Goal: Task Accomplishment & Management: Complete application form

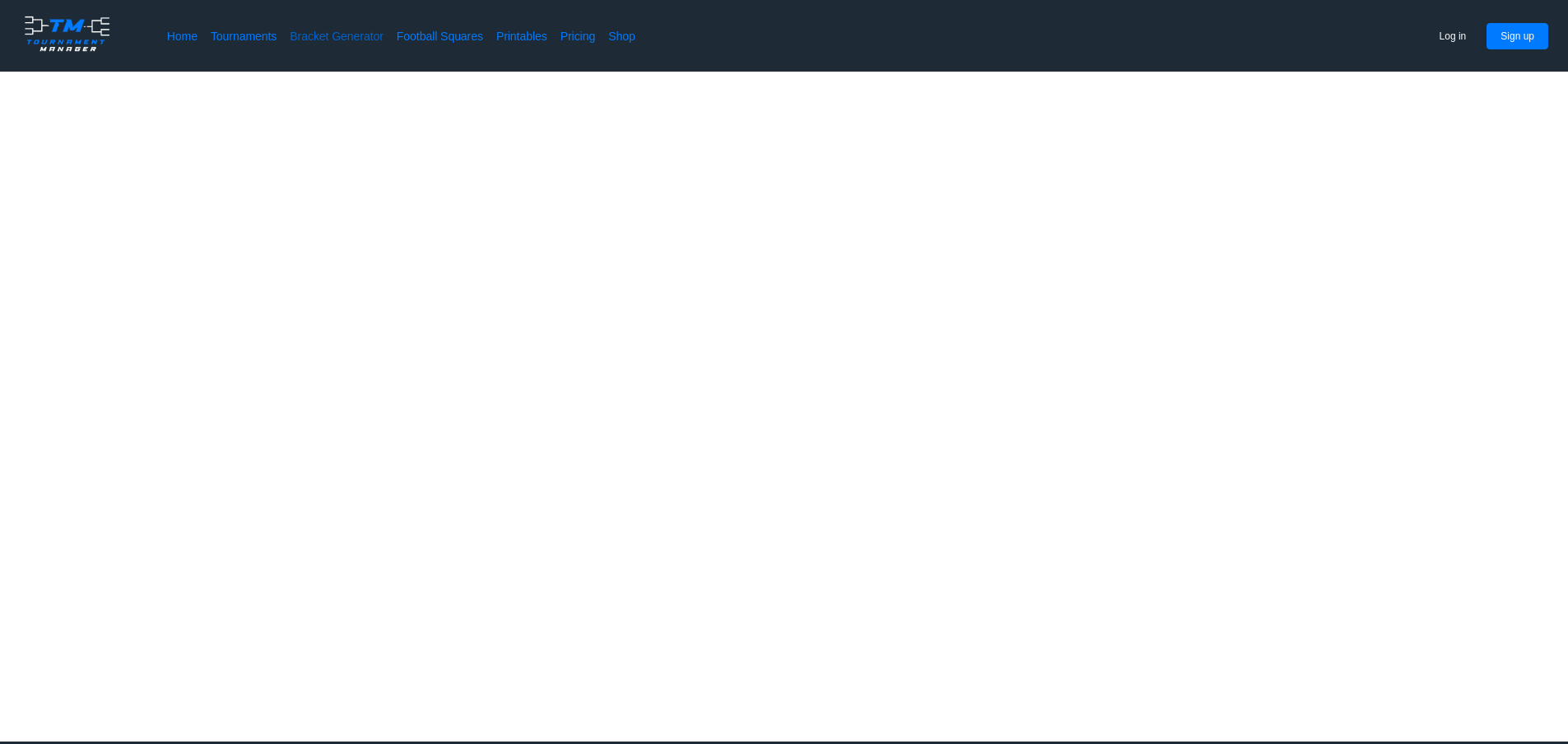
click at [374, 38] on link "Bracket Generator" at bounding box center [337, 36] width 94 height 16
click at [261, 40] on link "Tournaments" at bounding box center [244, 36] width 66 height 16
click at [177, 31] on link "Home" at bounding box center [183, 36] width 31 height 16
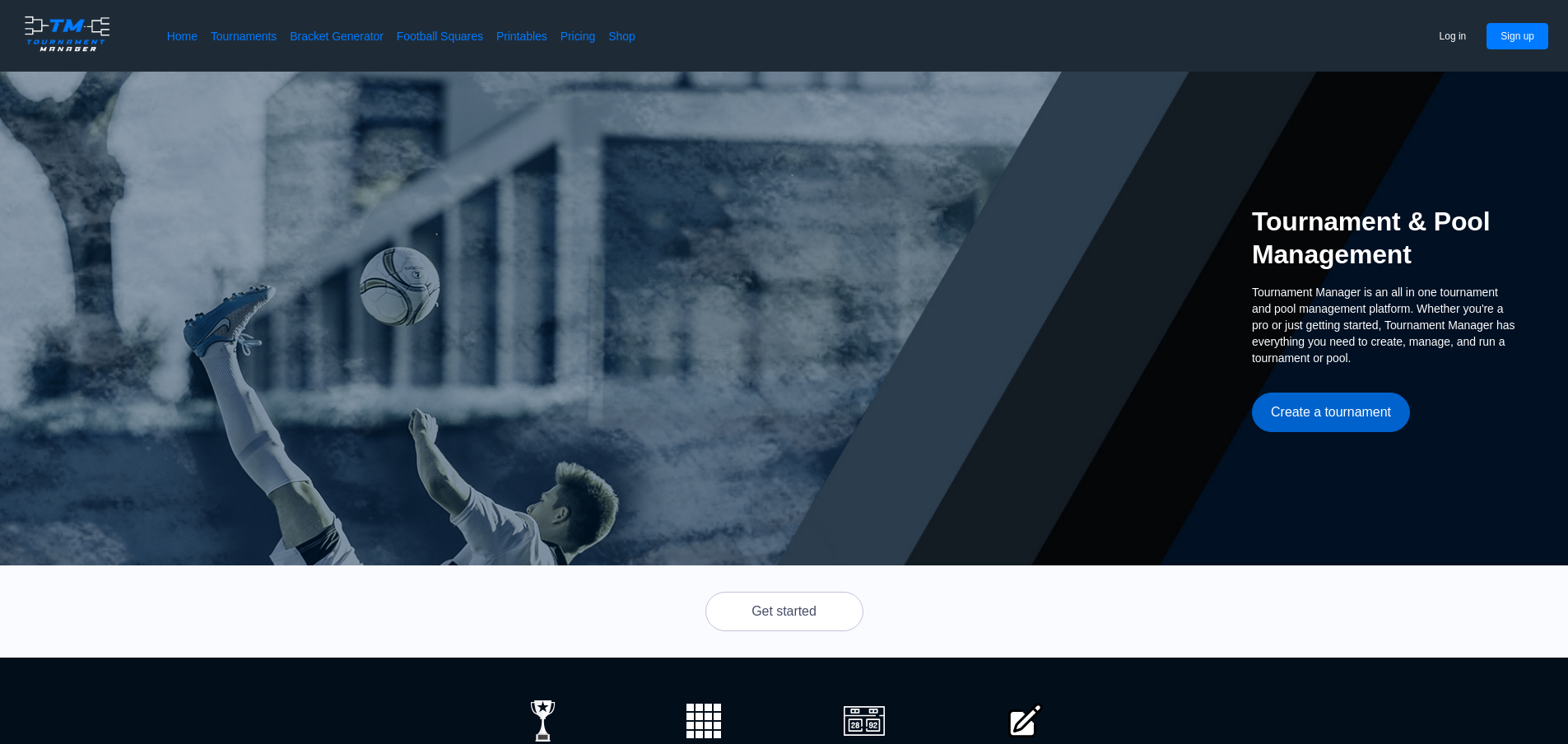
click at [1301, 420] on button "Create a tournament" at bounding box center [1331, 413] width 158 height 40
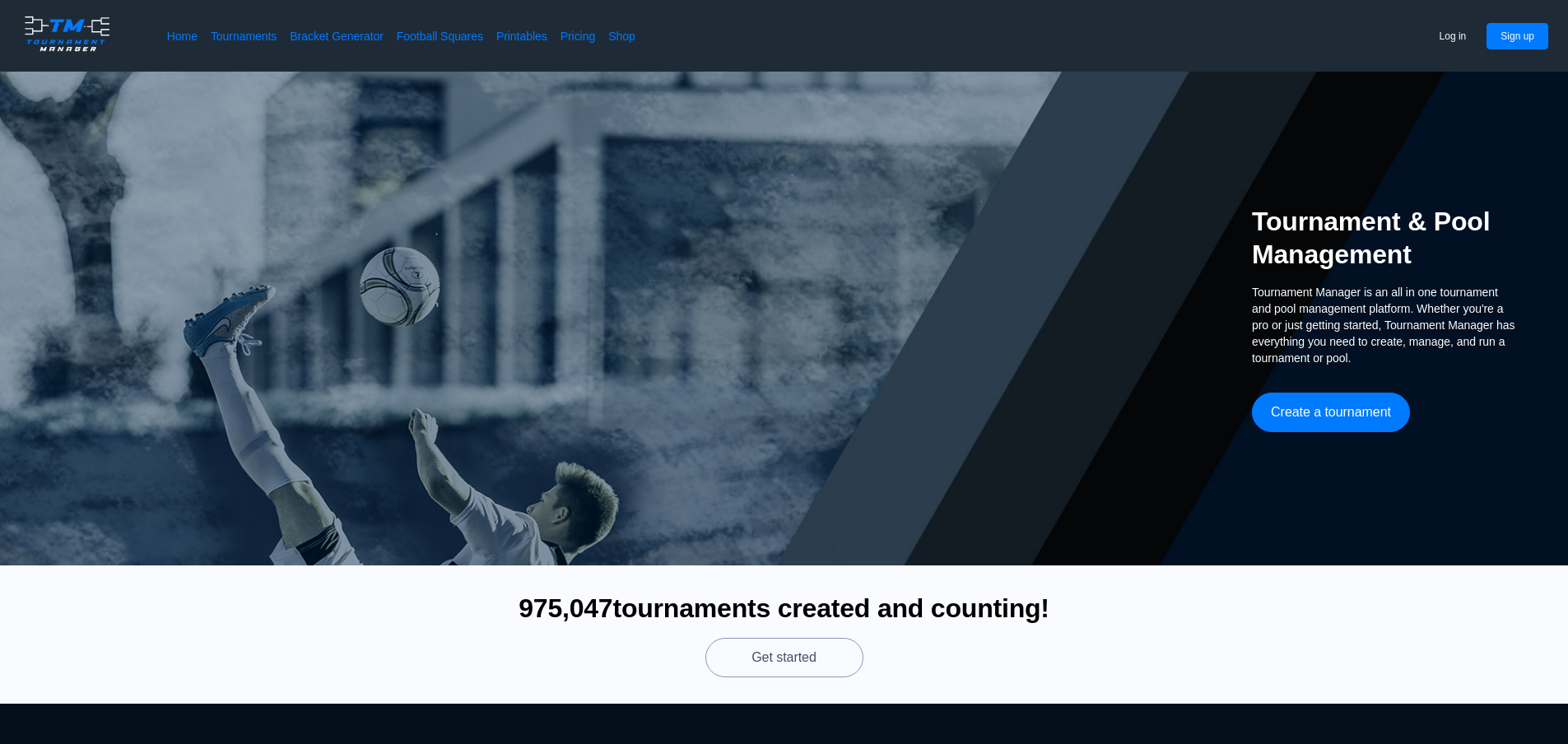
click at [775, 661] on button "Get started" at bounding box center [784, 657] width 158 height 40
